Goal: Transaction & Acquisition: Purchase product/service

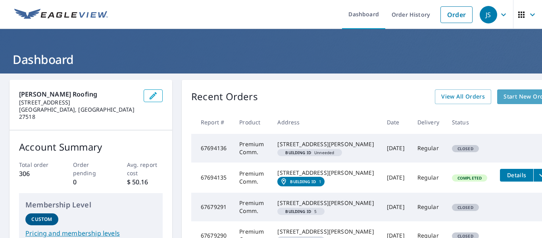
click at [503, 96] on span "Start New Order" at bounding box center [526, 97] width 46 height 10
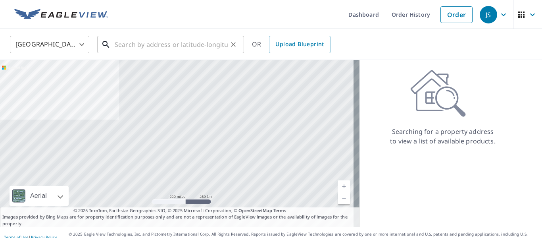
click at [125, 41] on input "text" at bounding box center [171, 44] width 113 height 22
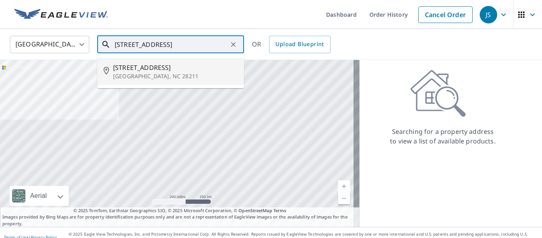
click at [144, 70] on span "[STREET_ADDRESS]" at bounding box center [175, 68] width 125 height 10
type input "[STREET_ADDRESS]"
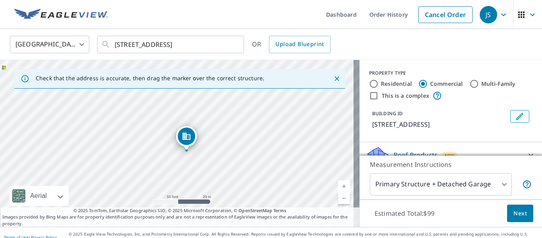
drag, startPoint x: 170, startPoint y: 145, endPoint x: 192, endPoint y: 140, distance: 21.9
drag, startPoint x: 125, startPoint y: 131, endPoint x: 111, endPoint y: 150, distance: 23.6
click at [111, 150] on div "[STREET_ADDRESS]" at bounding box center [179, 143] width 359 height 167
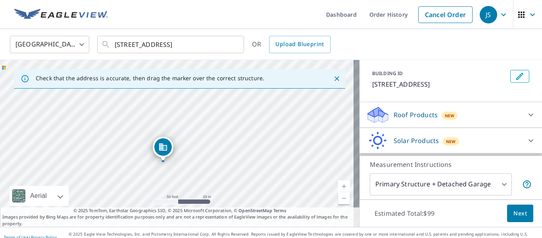
scroll to position [44, 0]
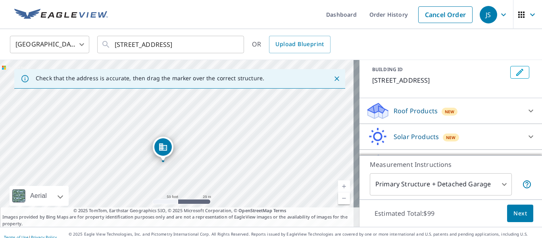
click at [526, 111] on icon at bounding box center [531, 111] width 10 height 10
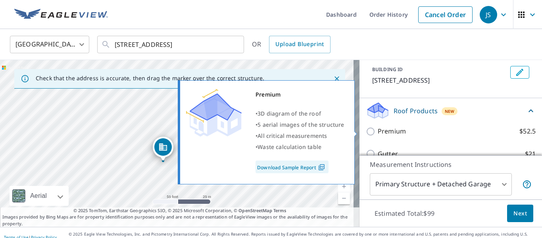
click at [366, 130] on input "Premium $52.5" at bounding box center [372, 132] width 12 height 10
checkbox input "true"
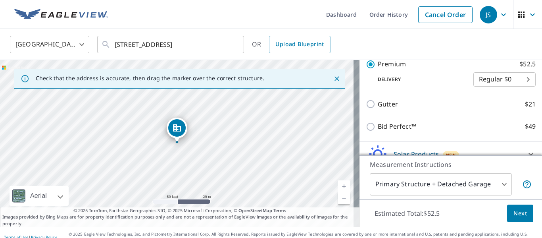
scroll to position [161, 0]
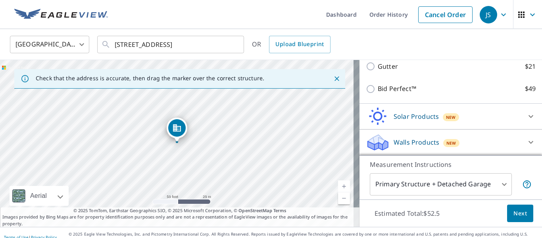
click at [498, 184] on body "JS JS Dashboard Order History Cancel Order JS United States [GEOGRAPHIC_DATA] ​…" at bounding box center [271, 119] width 542 height 238
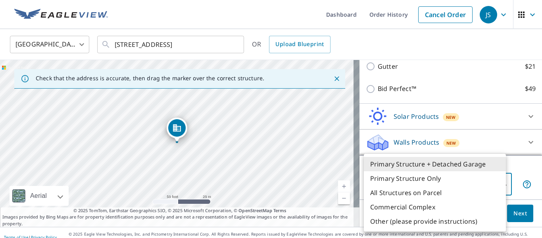
click at [392, 220] on li "Other (please provide instructions)" at bounding box center [435, 221] width 142 height 14
type input "5"
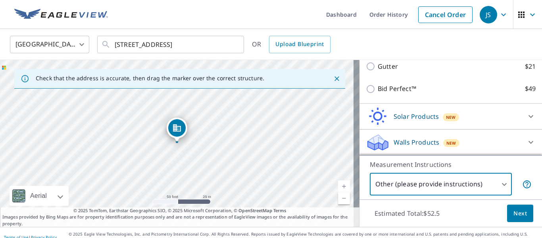
click at [513, 211] on span "Next" at bounding box center [519, 213] width 13 height 10
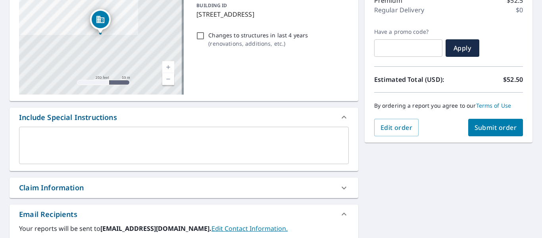
scroll to position [119, 0]
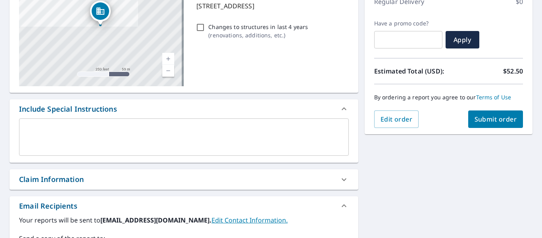
click at [33, 124] on div "x ​" at bounding box center [184, 136] width 330 height 37
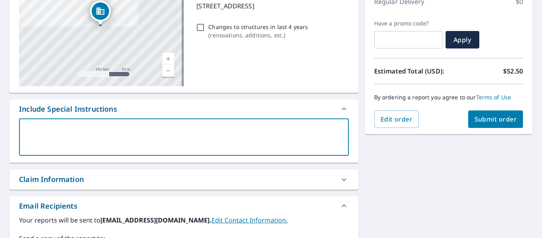
type textarea "P"
type textarea "x"
type textarea "Pr"
type textarea "x"
type textarea "Pre"
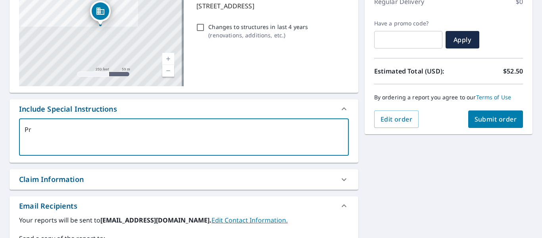
type textarea "x"
type textarea "Prem"
type textarea "x"
type textarea "Premi"
type textarea "x"
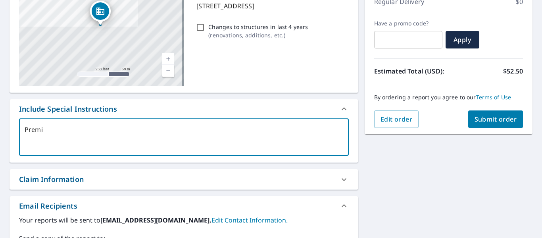
type textarea "Premiu"
type textarea "x"
type textarea "Premium"
type textarea "x"
type textarea "Premium"
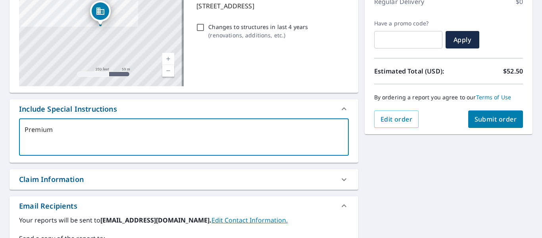
type textarea "x"
type textarea "Premium r"
type textarea "x"
type textarea "Premium re"
type textarea "x"
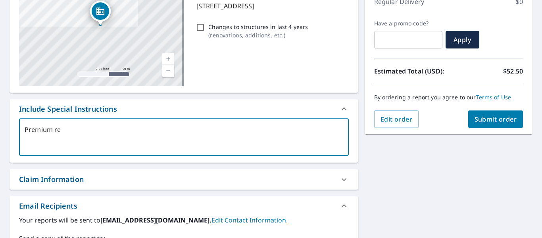
type textarea "Premium rep"
type textarea "x"
type textarea "Premium repo"
type textarea "x"
type textarea "Premium repor"
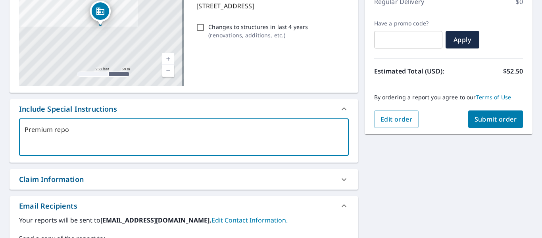
type textarea "x"
type textarea "Premium report"
type textarea "x"
type textarea "Premium report"
type textarea "x"
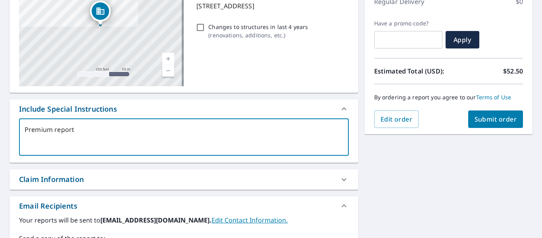
type textarea "Premium report o"
type textarea "x"
type textarea "Premium report on"
type textarea "x"
type textarea "Premium report on"
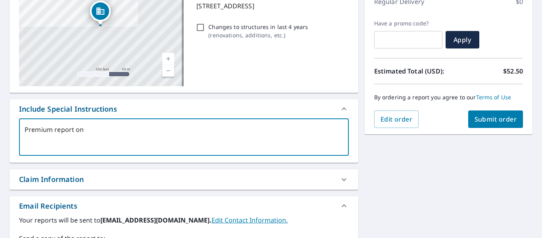
type textarea "x"
type textarea "Premium report on e"
type textarea "x"
type textarea "Premium report on en"
type textarea "x"
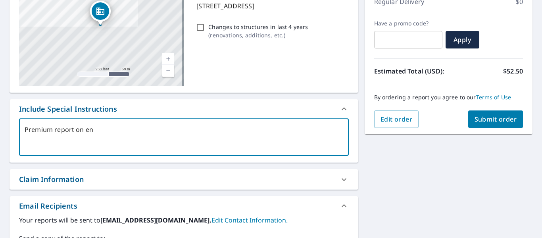
type textarea "Premium report on ent"
type textarea "x"
type textarea "Premium report on enti"
type textarea "x"
type textarea "Premium report on entir"
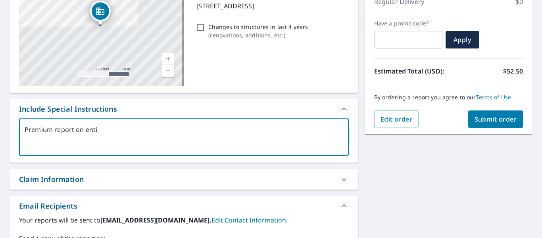
type textarea "x"
type textarea "Premium report on entire"
type textarea "x"
type textarea "Premium report on entirey"
type textarea "x"
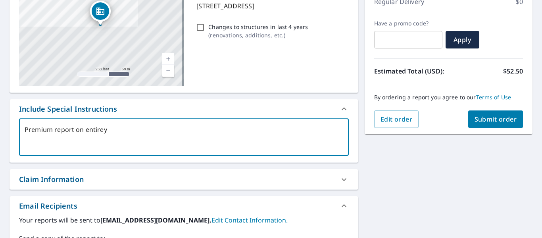
type textarea "Premium report on entire"
type textarea "x"
type textarea "Premium report on entire"
type textarea "x"
type textarea "Premium report on entire b"
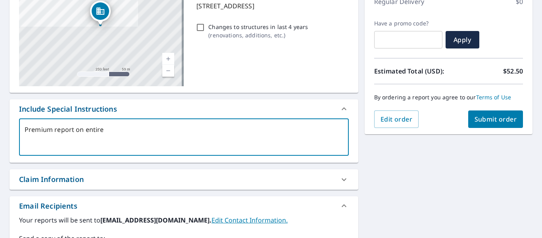
type textarea "x"
type textarea "Premium report on entire bu"
type textarea "x"
type textarea "Premium report on entire [PERSON_NAME]"
type textarea "x"
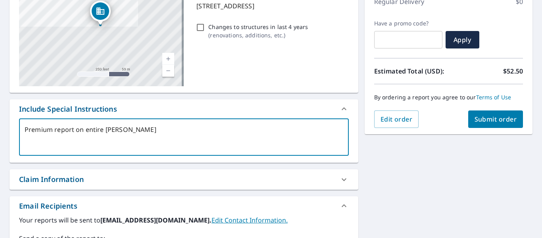
type textarea "Premium report on entire buil"
type textarea "x"
type textarea "Premium report on entire build"
type textarea "x"
type textarea "Premium report on entire buildi"
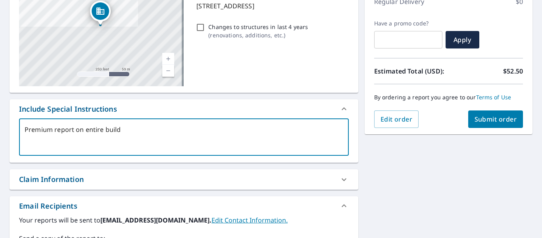
type textarea "x"
type textarea "Premium report on entire buildin"
type textarea "x"
type textarea "Premium report on entire building"
type textarea "x"
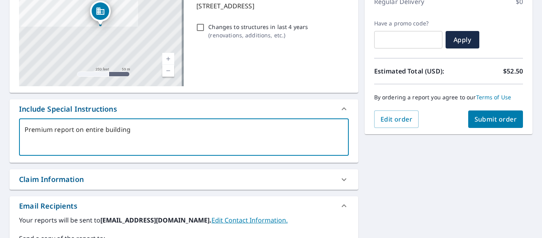
type textarea "Premium report on entire building"
type textarea "x"
type textarea "Premium report on entire building s"
type textarea "x"
type textarea "Premium report on entire building st"
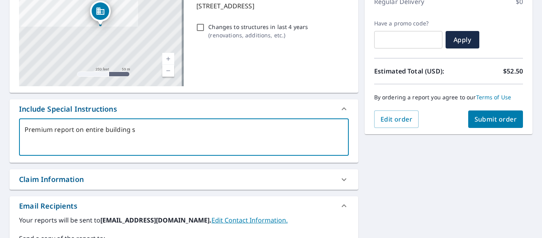
type textarea "x"
type textarea "Premium report on entire building str"
type textarea "x"
type textarea "Premium report on entire building stru"
type textarea "x"
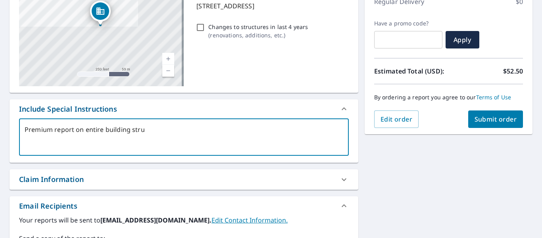
type textarea "Premium report on entire building struc"
type textarea "x"
type textarea "Premium report on entire building struct"
type textarea "x"
type textarea "Premium report on entire building structu"
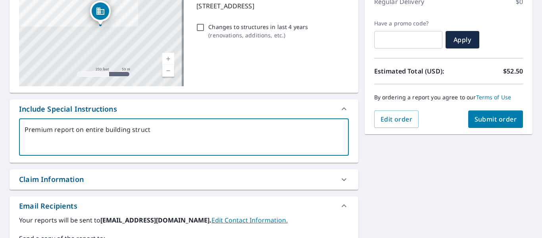
type textarea "x"
type textarea "Premium report on entire building structur"
type textarea "x"
type textarea "Premium report on entire building structure"
type textarea "x"
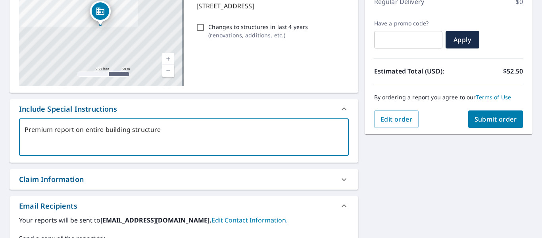
type textarea "Premium report on entire building structure."
type textarea "x"
type textarea "Premium report on entire building structure."
type textarea "x"
type textarea "Premium report on entire building structure. T"
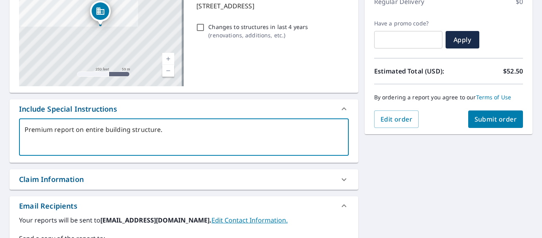
type textarea "x"
type textarea "Premium report on entire building structure. Th"
type textarea "x"
type textarea "Premium report on entire building structure. Tha"
type textarea "x"
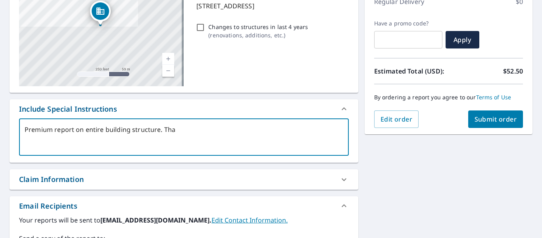
type textarea "Premium report on entire building structure. Than"
type textarea "x"
type textarea "Premium report on entire building structure. Thank"
type textarea "x"
type textarea "Premium report on entire building structure. Thank"
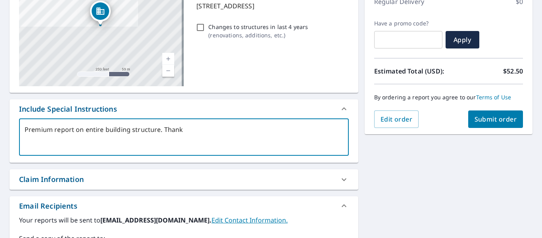
type textarea "x"
type textarea "Premium report on entire building structure. Thank y"
type textarea "x"
type textarea "Premium report on entire building structure. Thank yo"
type textarea "x"
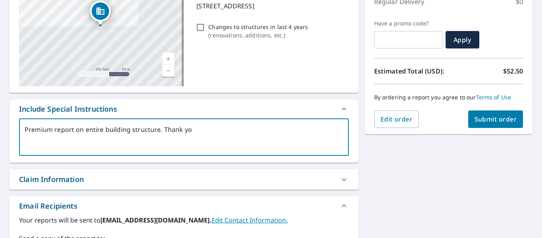
type textarea "Premium report on entire building structure. Thank you"
type textarea "x"
type textarea "Premium report on entire building structure. Thank you,"
type textarea "x"
type textarea "Premium report on entire building structure. Thank you"
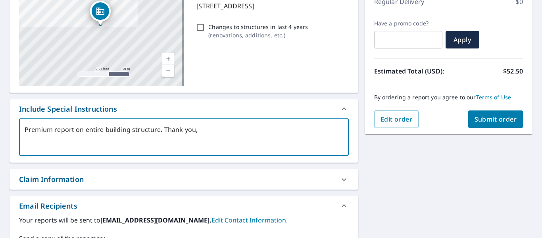
type textarea "x"
type textarea "Premium report on entire building structure. Thank you"
click at [339, 178] on icon at bounding box center [344, 180] width 10 height 10
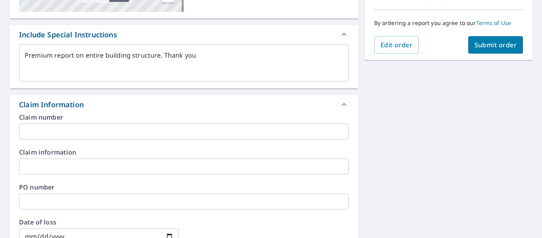
scroll to position [198, 0]
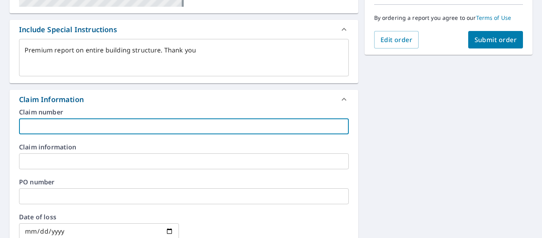
click at [40, 125] on input "text" at bounding box center [184, 126] width 330 height 16
type textarea "x"
type input "7"
type textarea "x"
type input "70"
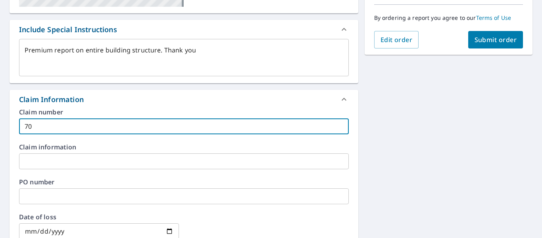
type textarea "x"
type input "705"
type textarea "x"
type input "7054"
type textarea "x"
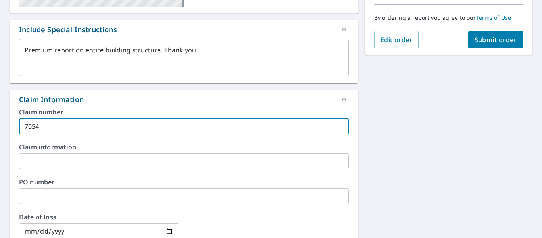
type input "70540"
type textarea "x"
type input "70540-"
type textarea "x"
type input "70540-8"
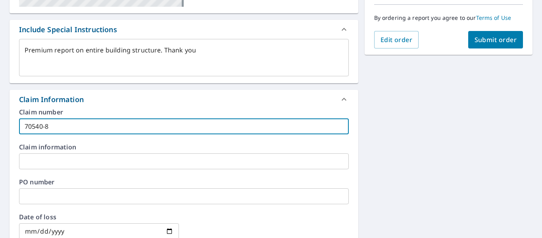
type textarea "x"
type input "70540-80"
type textarea "x"
type input "70540-80-"
type textarea "x"
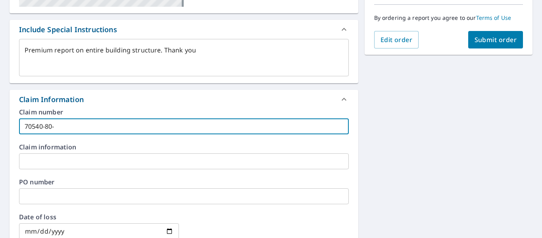
type input "[PHONE_NUMBER]"
type textarea "x"
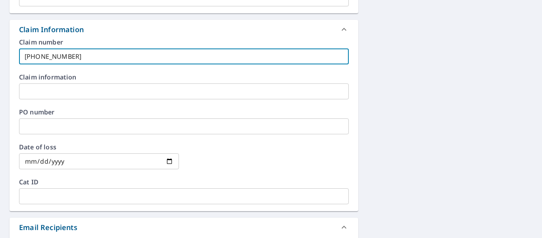
scroll to position [278, 0]
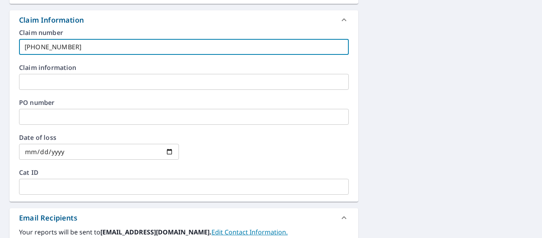
type input "[PHONE_NUMBER]"
click at [30, 118] on input "text" at bounding box center [184, 117] width 330 height 16
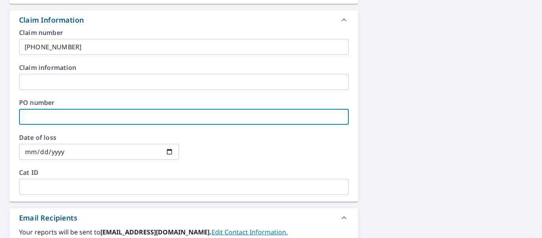
type textarea "x"
type input "N"
type textarea "x"
type input "Na"
type textarea "x"
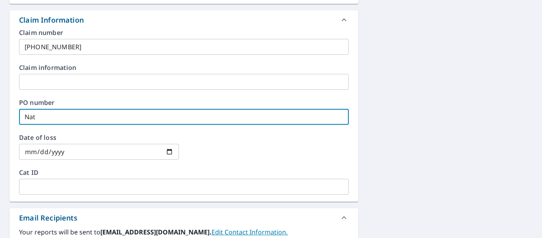
type input "Nath"
type textarea "x"
type input "Natha"
type textarea "x"
type input "[PERSON_NAME]"
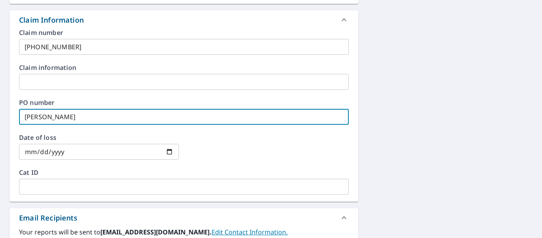
type textarea "x"
type input "[PERSON_NAME]"
type textarea "x"
type input "[PERSON_NAME]"
type textarea "x"
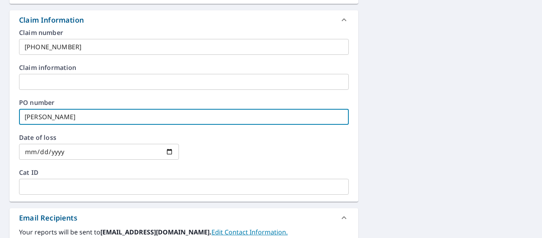
type input "[PERSON_NAME]"
type textarea "x"
type input "[PERSON_NAME]"
type textarea "x"
type input "[PERSON_NAME]"
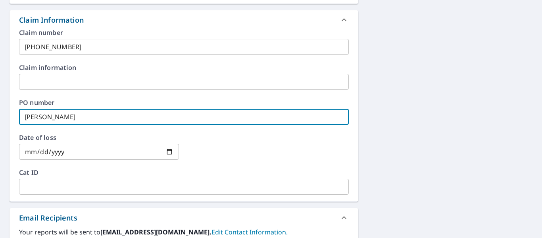
type textarea "x"
type input "[PERSON_NAME]"
type textarea "x"
type input "[PERSON_NAME]"
type textarea "x"
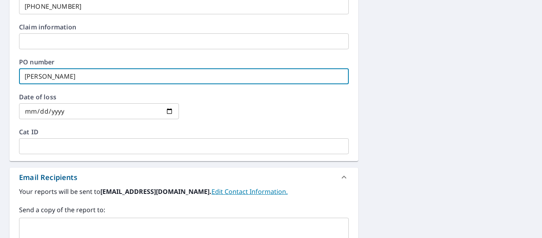
scroll to position [357, 0]
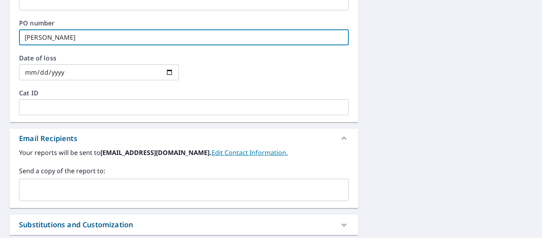
type input "[PERSON_NAME]"
click at [48, 188] on input "text" at bounding box center [178, 189] width 311 height 15
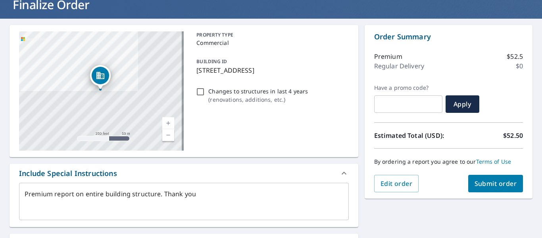
scroll to position [41, 0]
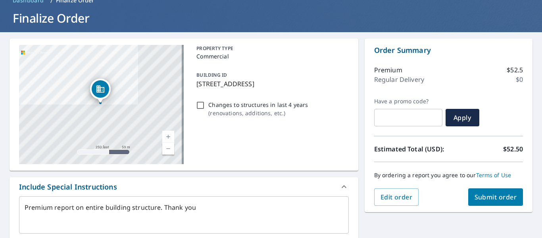
type input "[EMAIL_ADDRESS][DOMAIN_NAME]"
type textarea "x"
click at [499, 194] on span "Submit order" at bounding box center [495, 196] width 42 height 9
type textarea "x"
